Goal: Task Accomplishment & Management: Manage account settings

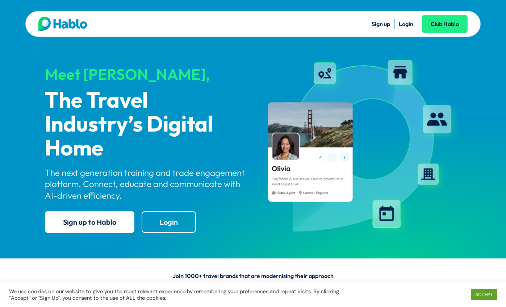
click at [407, 22] on link "Login" at bounding box center [405, 23] width 14 height 7
click at [375, 24] on link "Sign up" at bounding box center [380, 23] width 18 height 7
click at [405, 24] on link "Login" at bounding box center [405, 23] width 14 height 7
